Goal: Task Accomplishment & Management: Manage account settings

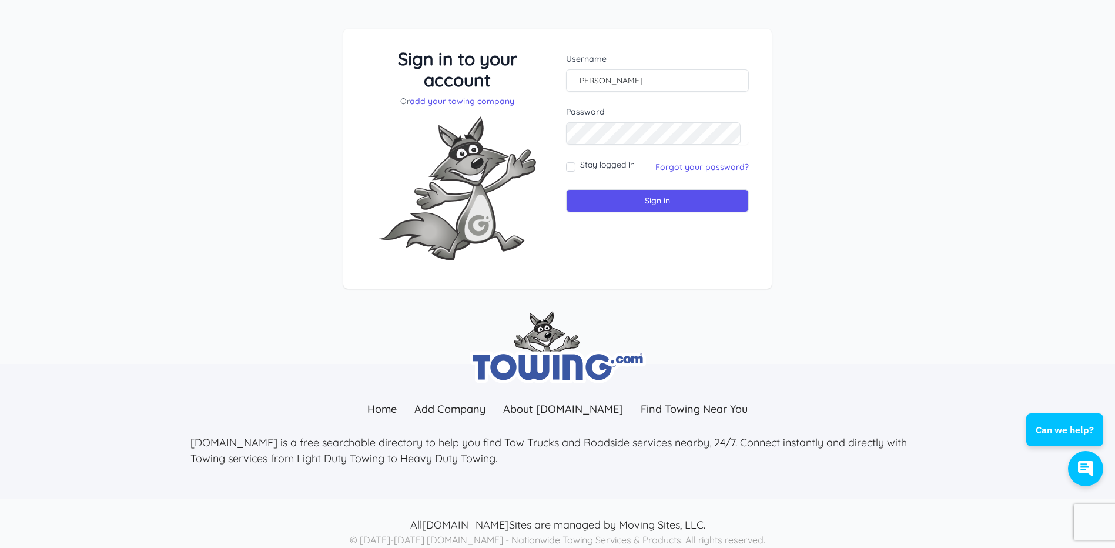
scroll to position [48, 0]
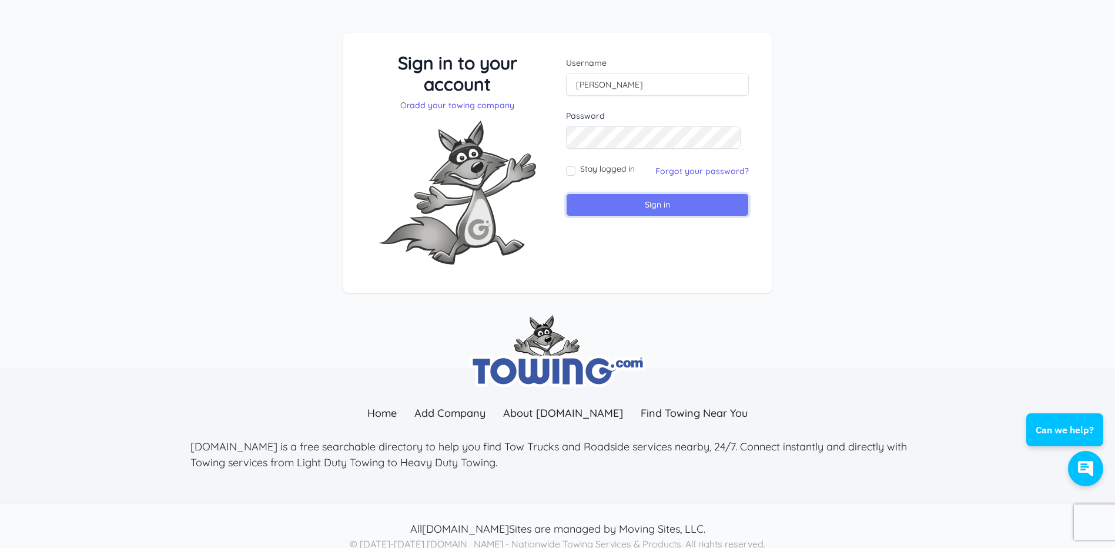
click at [652, 200] on input "Sign in" at bounding box center [657, 204] width 183 height 23
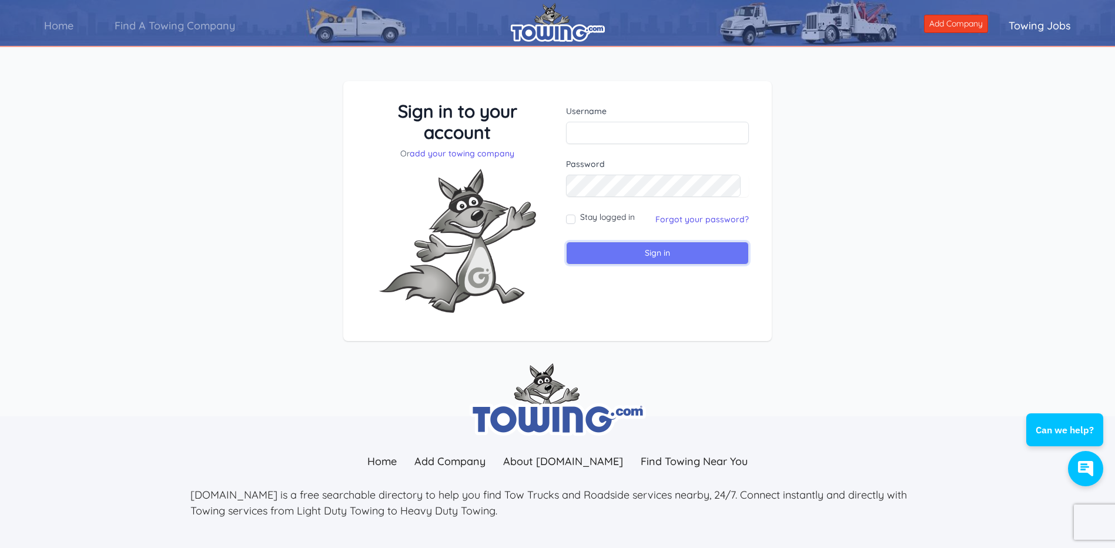
click at [647, 253] on input "Sign in" at bounding box center [657, 253] width 183 height 23
